Goal: Navigation & Orientation: Find specific page/section

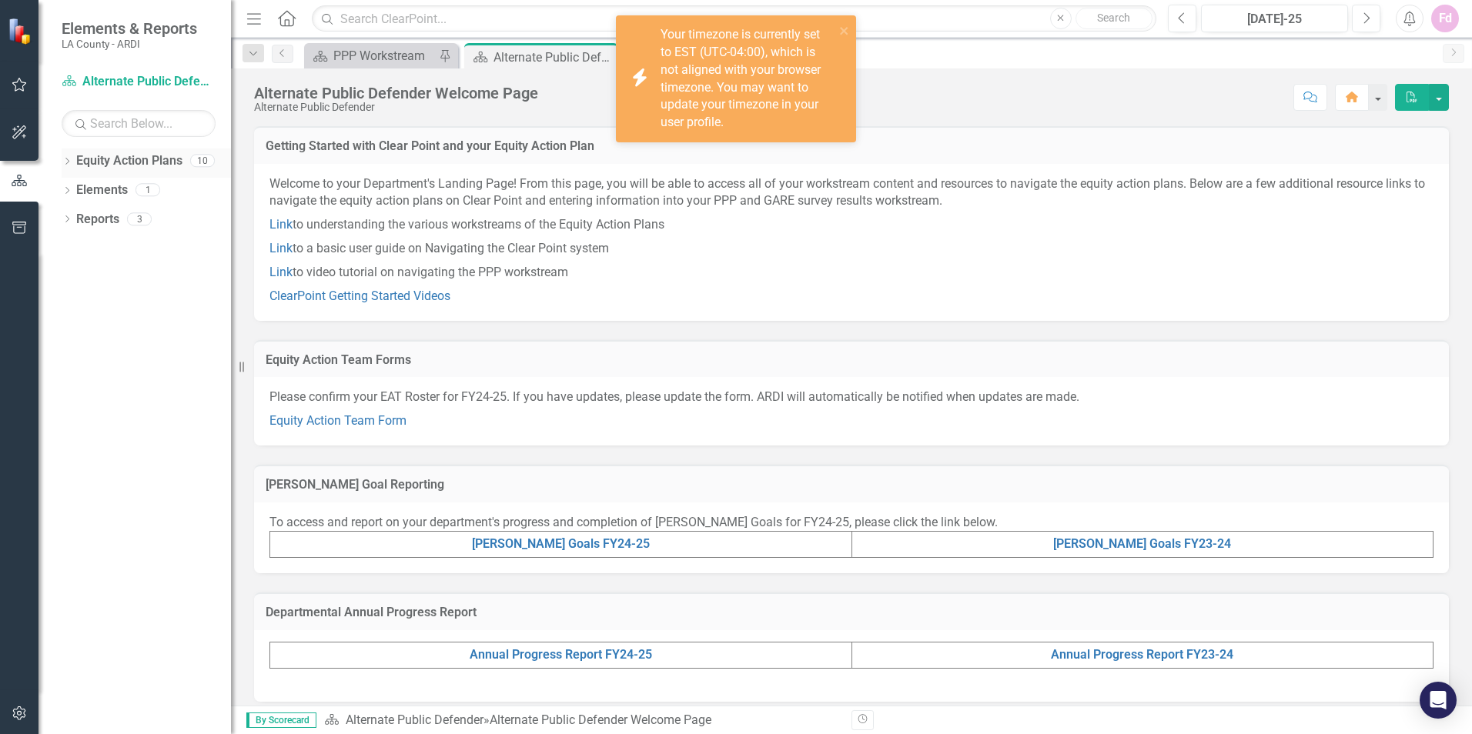
click at [173, 161] on link "Equity Action Plans" at bounding box center [129, 161] width 106 height 18
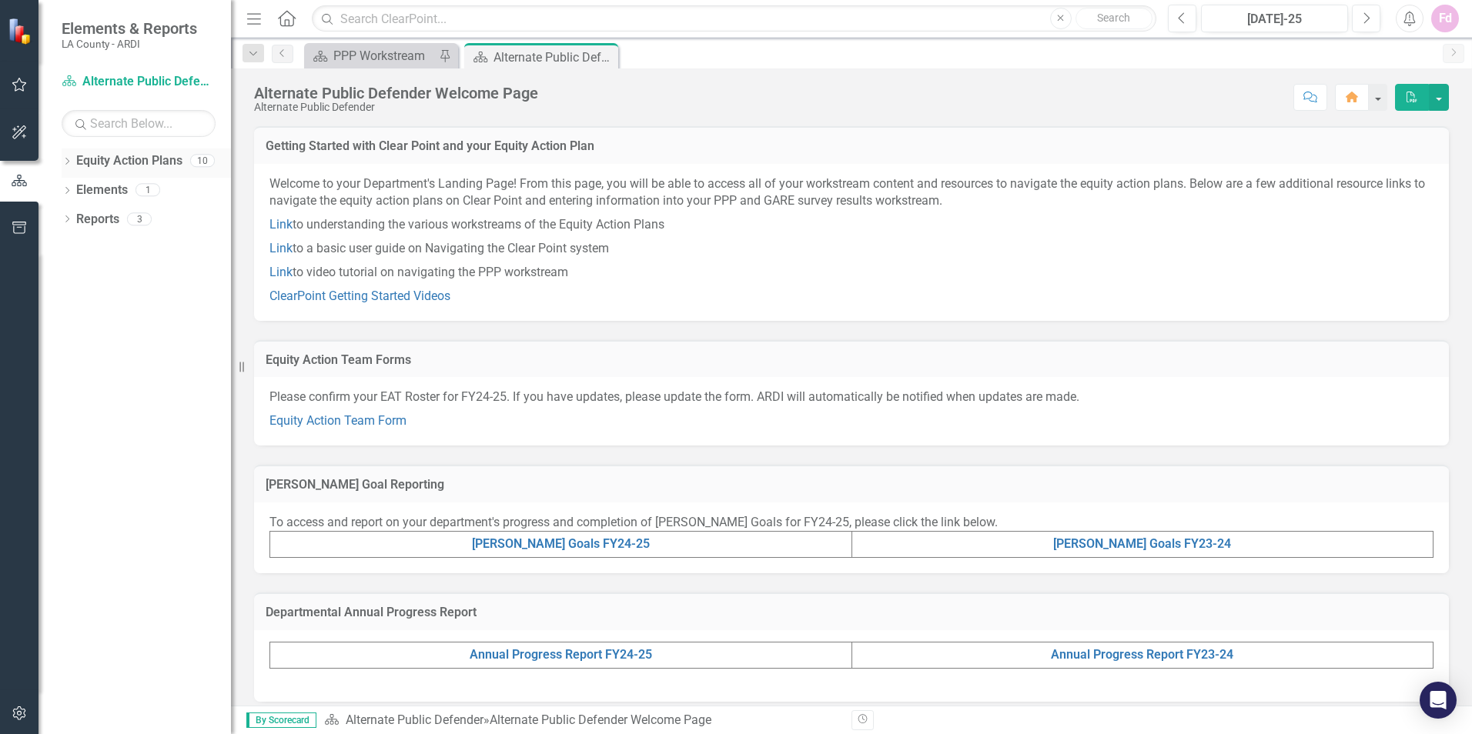
click at [188, 162] on div "Equity Action Plans 10" at bounding box center [153, 163] width 155 height 29
click at [209, 159] on div "10" at bounding box center [202, 161] width 25 height 13
click at [69, 162] on icon "Dropdown" at bounding box center [67, 163] width 11 height 8
click at [74, 215] on icon "Dropdown" at bounding box center [75, 218] width 12 height 9
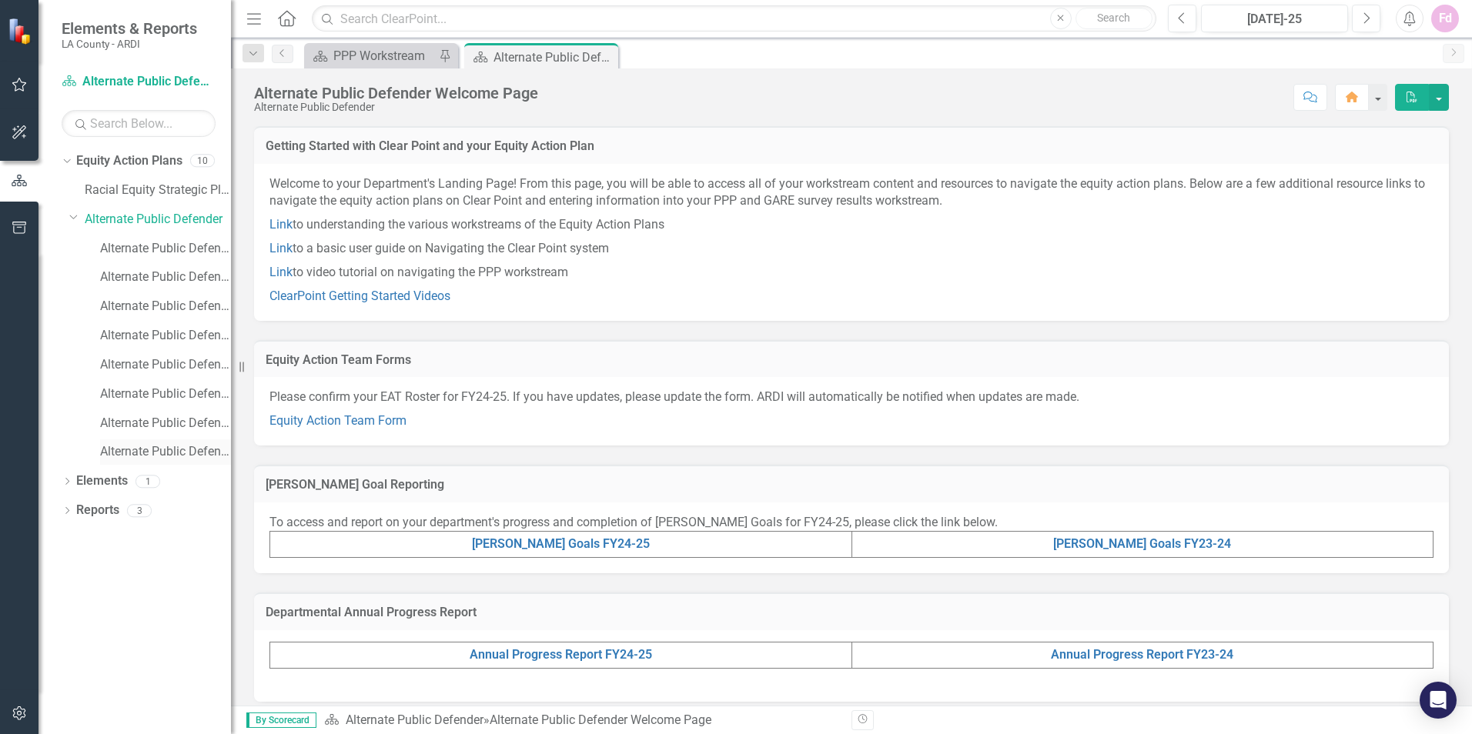
click at [133, 443] on link "Alternate Public Defender RESP" at bounding box center [165, 452] width 131 height 18
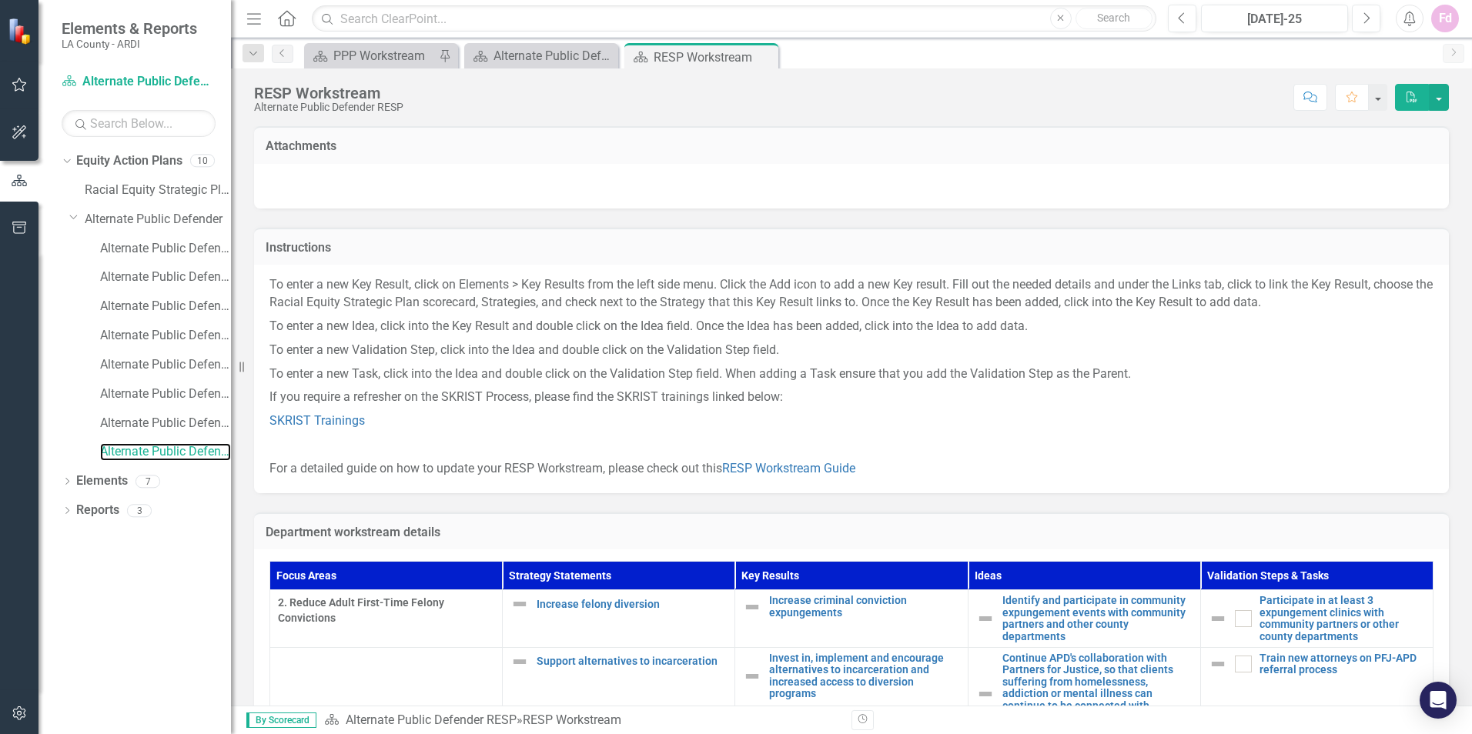
scroll to position [104, 0]
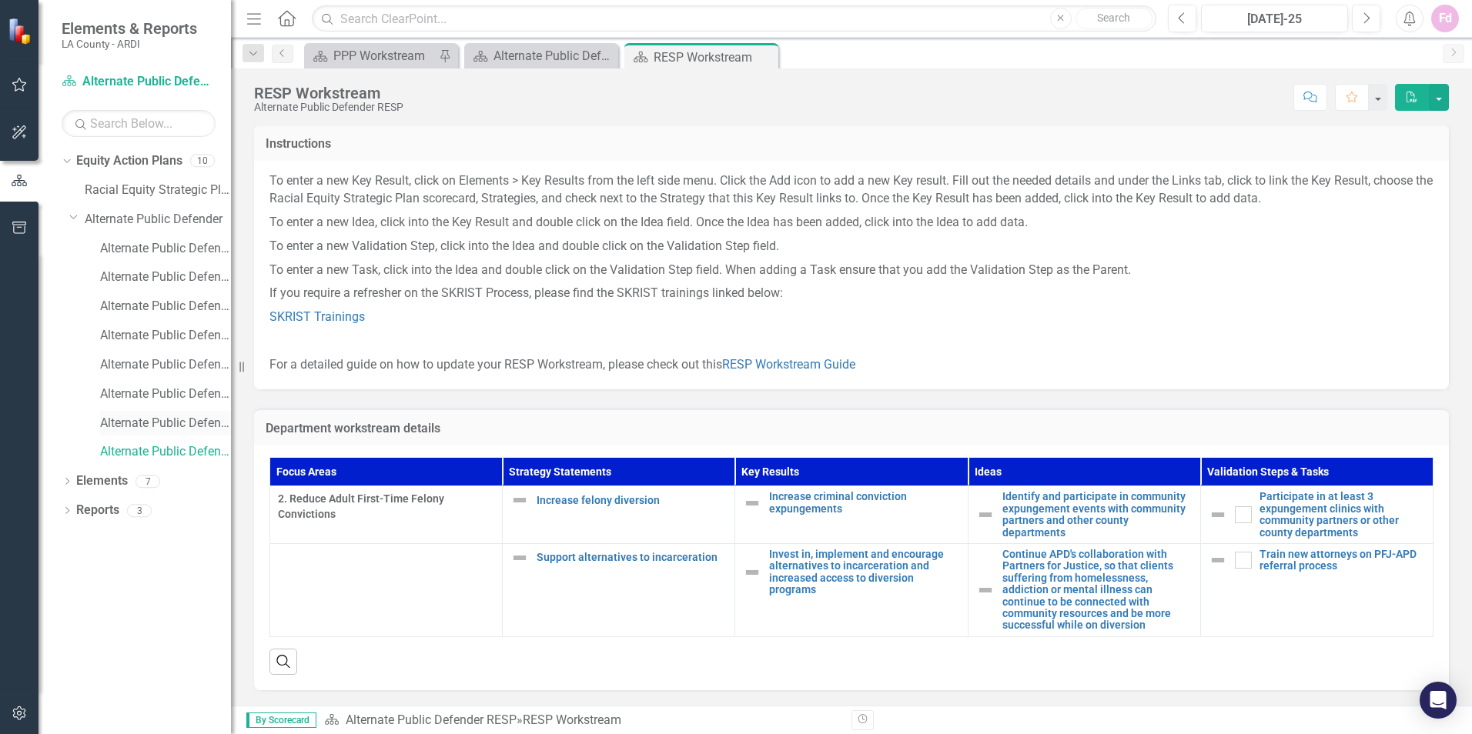
click at [115, 420] on link "Alternate Public Defender Annual Report FY24-25" at bounding box center [165, 424] width 131 height 18
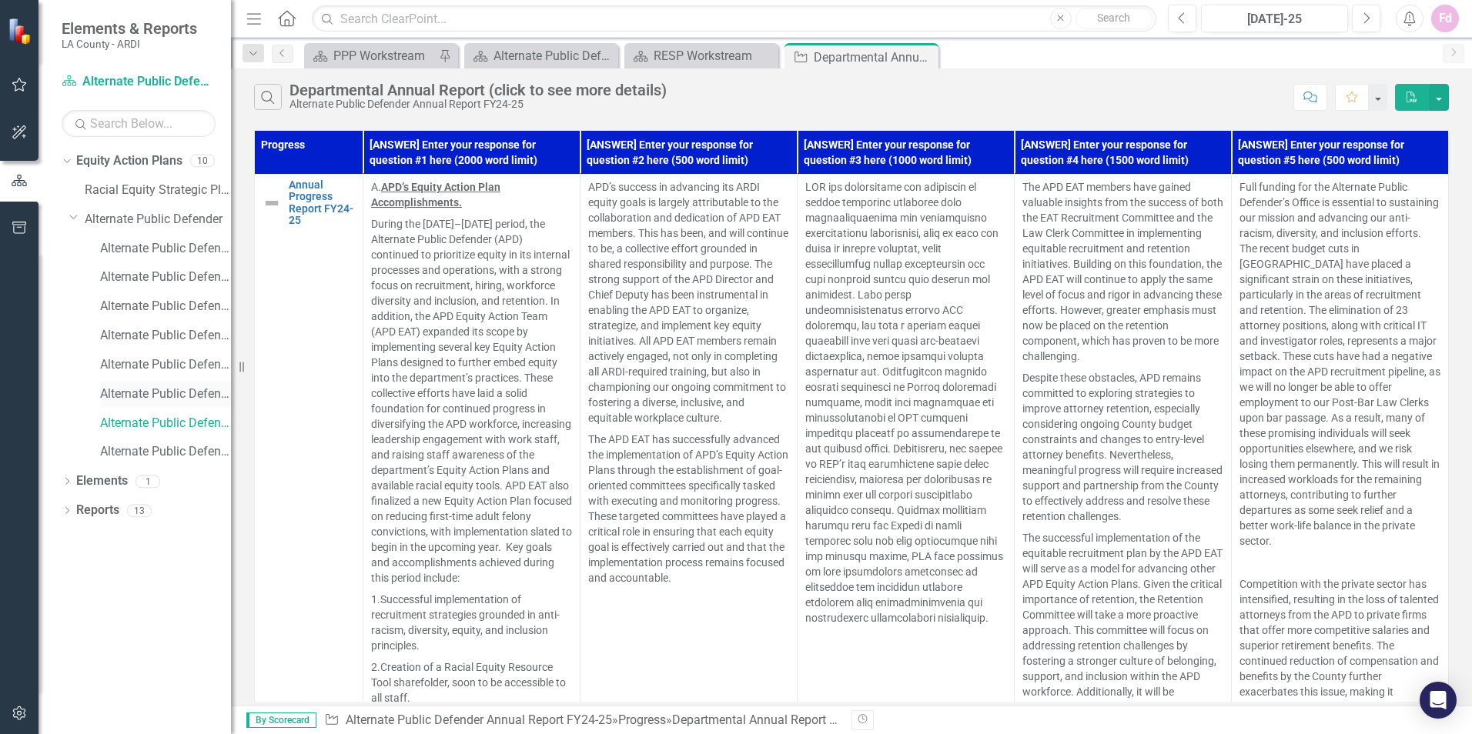
click at [117, 389] on link "Alternate Public Defender [PERSON_NAME] Goals FY24-25" at bounding box center [165, 395] width 131 height 18
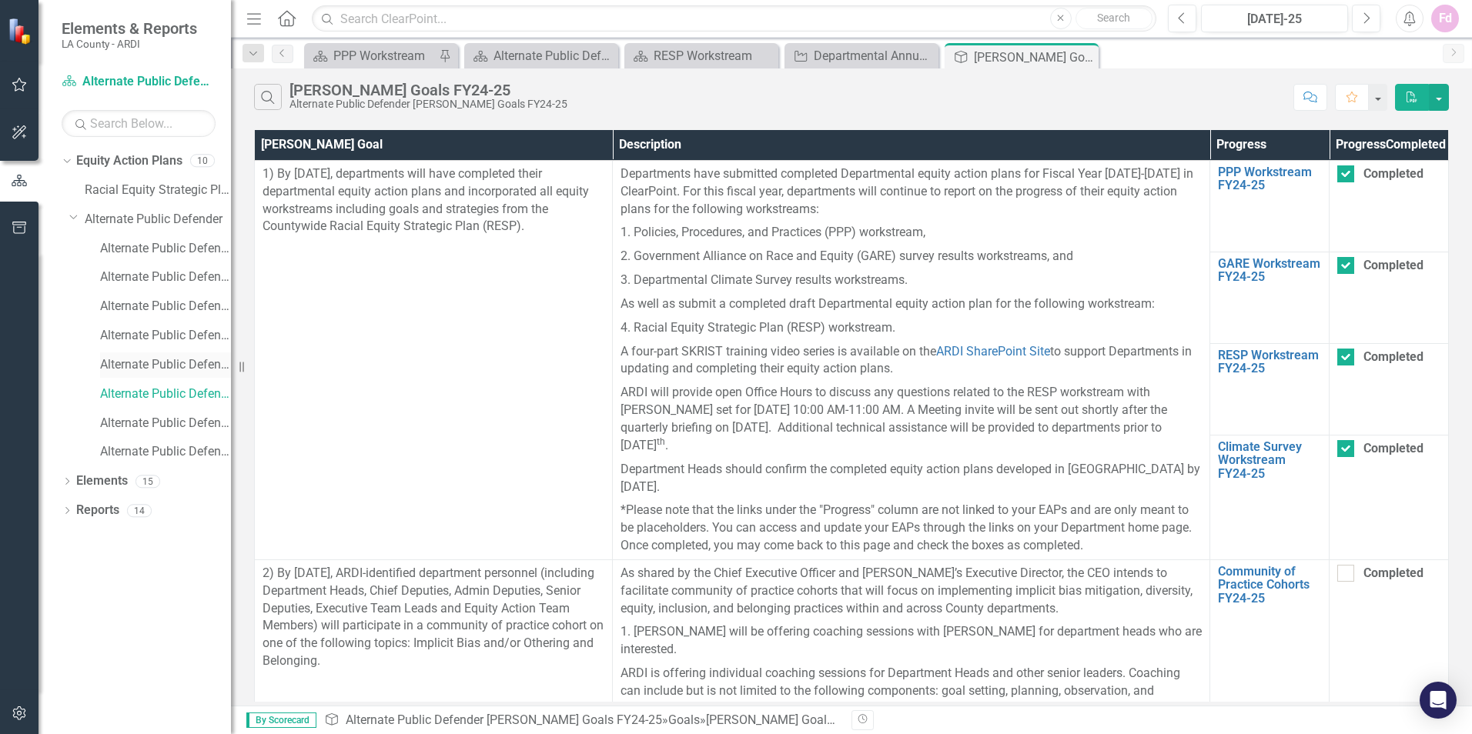
click at [128, 360] on link "Alternate Public Defender GARE" at bounding box center [165, 365] width 131 height 18
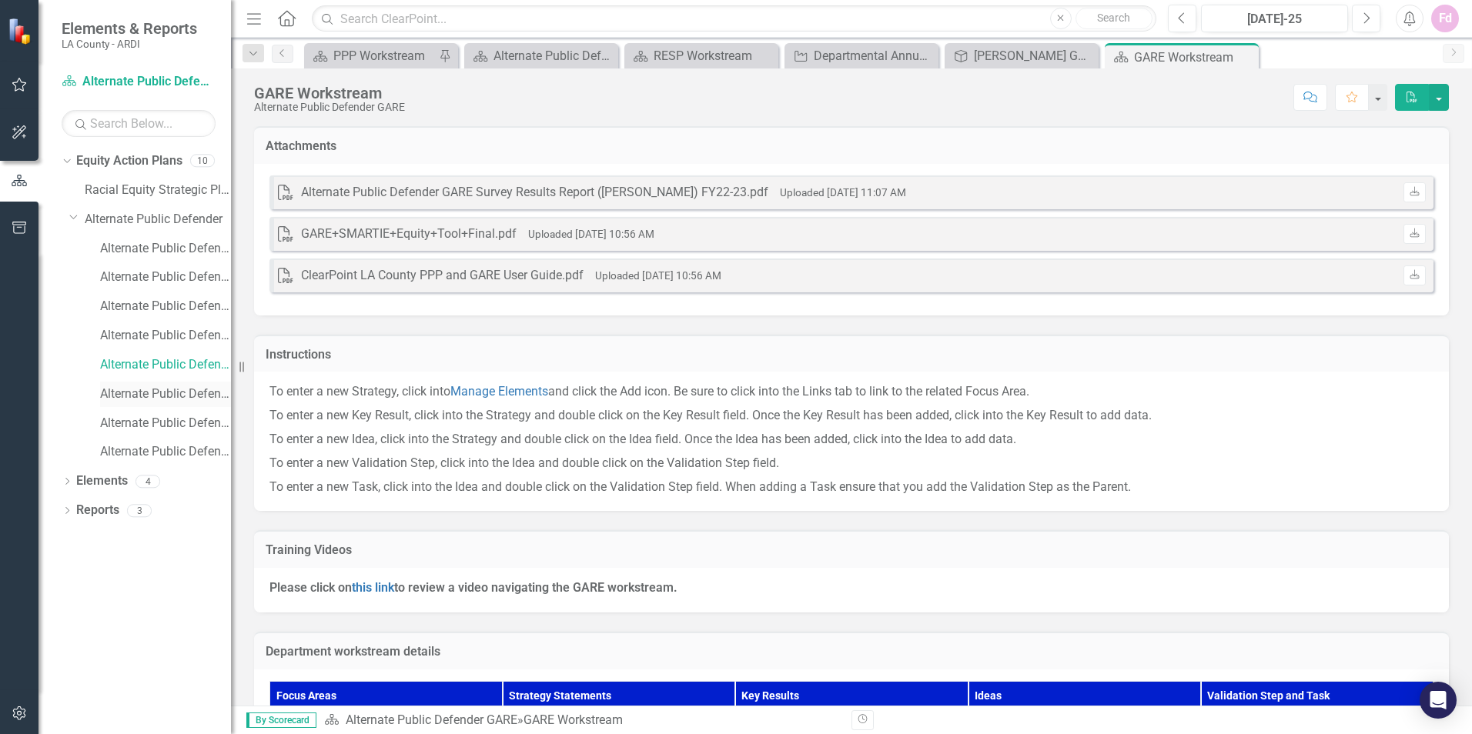
click at [131, 393] on link "Alternate Public Defender [PERSON_NAME] Goals FY24-25" at bounding box center [165, 395] width 131 height 18
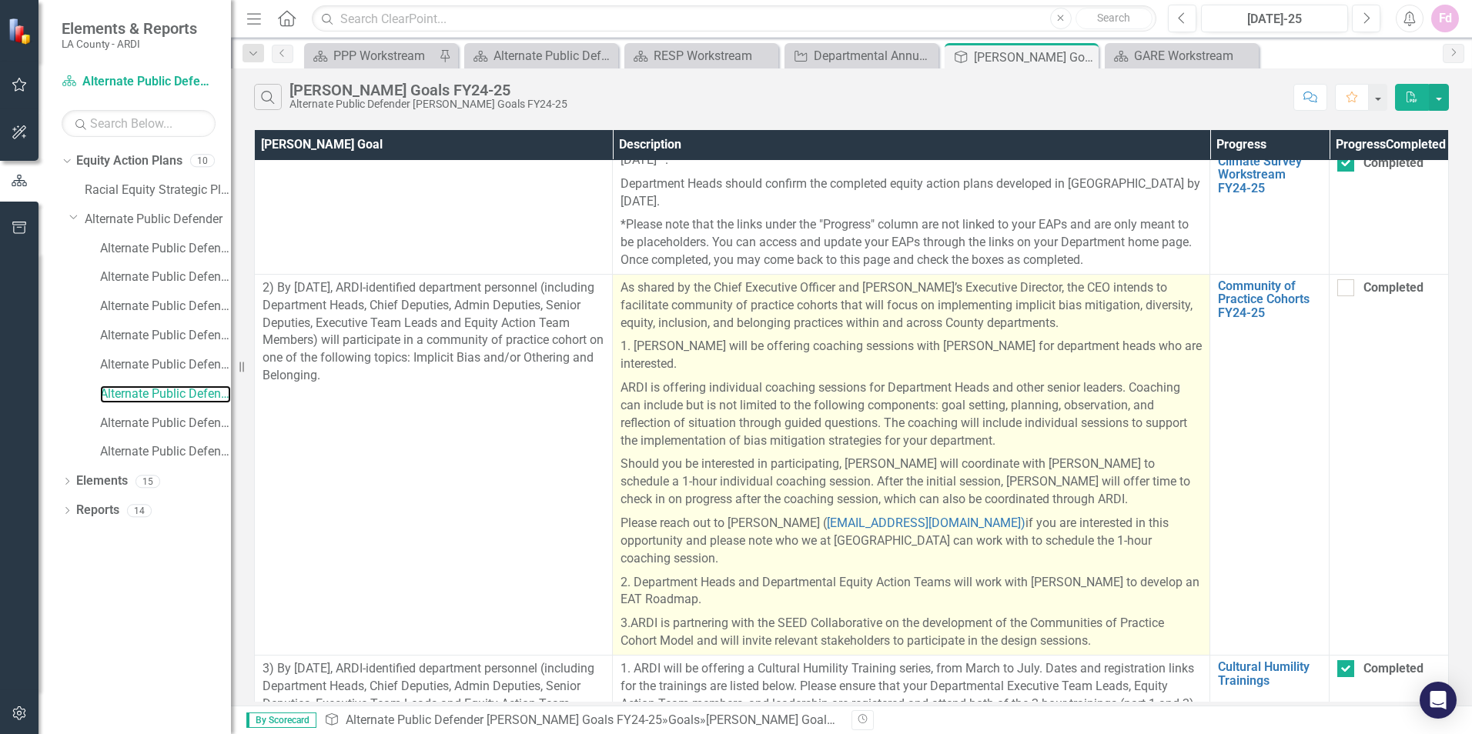
scroll to position [308, 0]
